Goal: Task Accomplishment & Management: Use online tool/utility

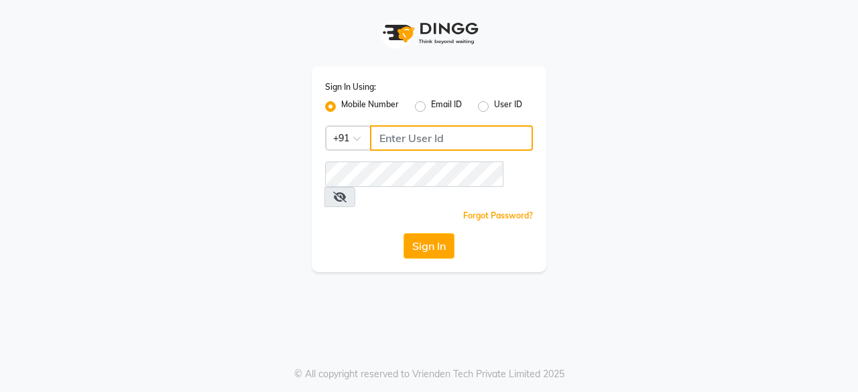
click at [489, 140] on input "Username" at bounding box center [451, 137] width 163 height 25
type input "8585856832"
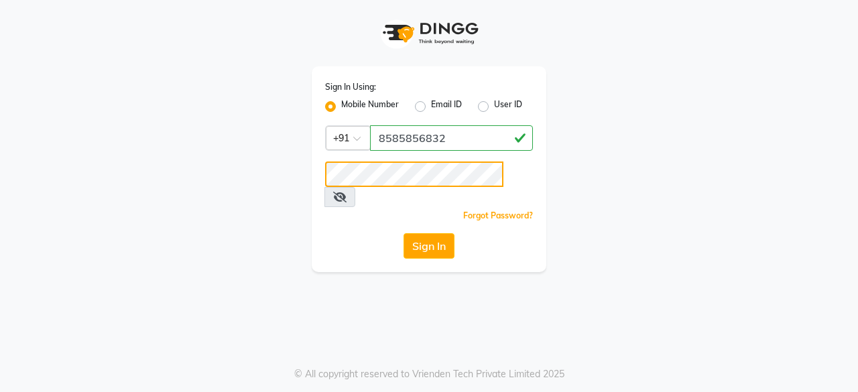
click at [404, 233] on button "Sign In" at bounding box center [429, 245] width 51 height 25
